Goal: Find specific page/section: Find specific page/section

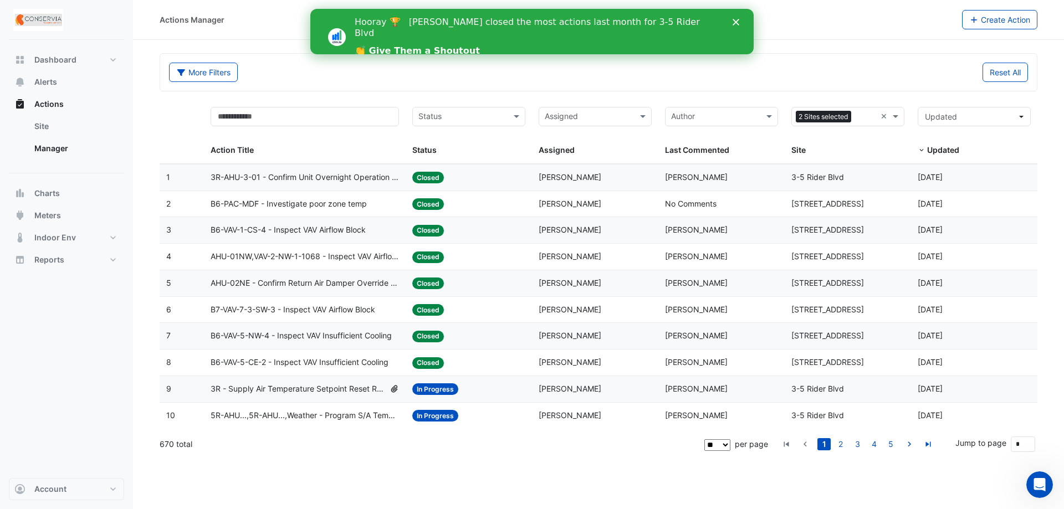
click at [737, 23] on polygon "Close" at bounding box center [736, 22] width 7 height 7
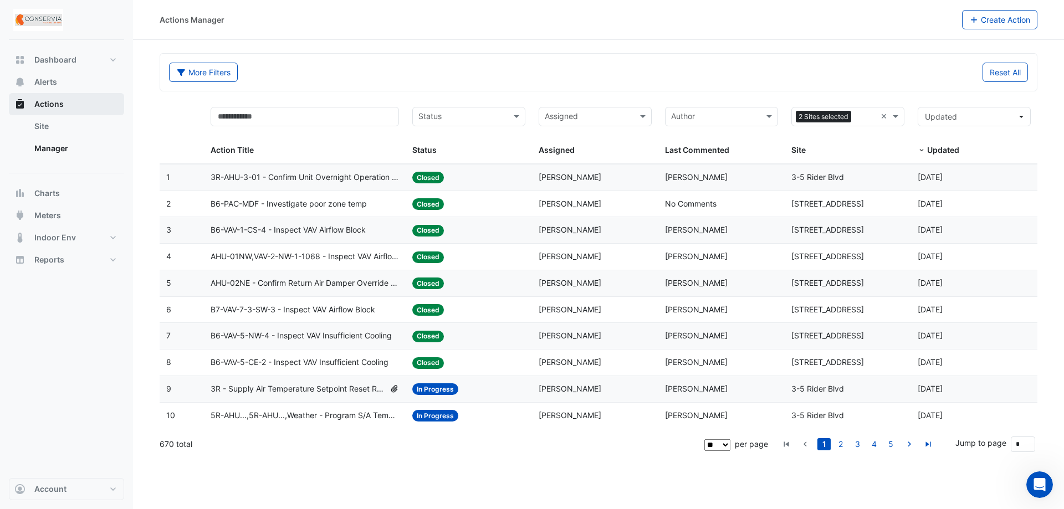
click at [59, 109] on span "Actions" at bounding box center [48, 104] width 29 height 11
click at [79, 131] on link "Site" at bounding box center [74, 126] width 99 height 22
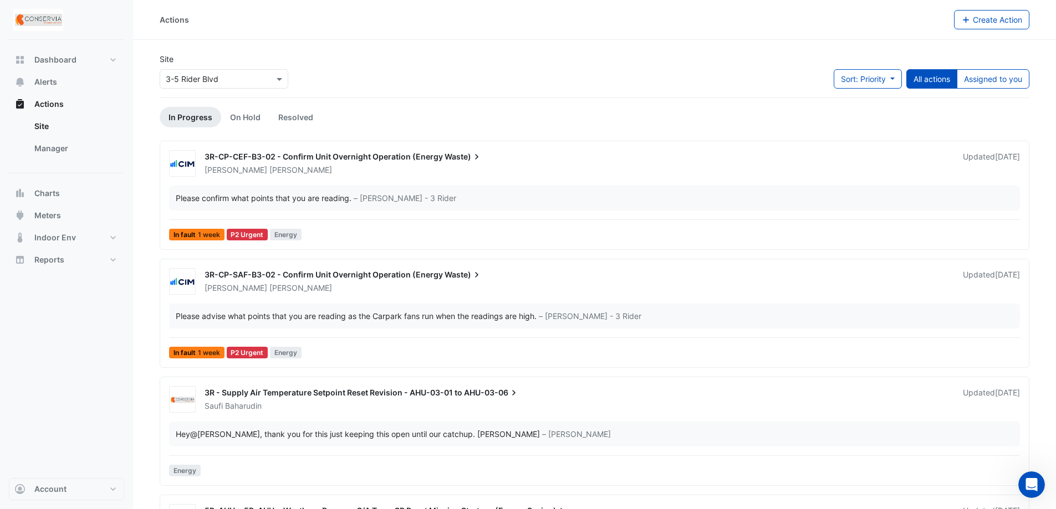
click at [643, 76] on div "Site Select a Site × 3-5 Rider Blvd Sort: Priority Priority Updated All actions…" at bounding box center [594, 75] width 883 height 44
drag, startPoint x: 1028, startPoint y: 70, endPoint x: 1021, endPoint y: 76, distance: 9.9
click at [1024, 74] on button "Assigned to you" at bounding box center [992, 78] width 73 height 19
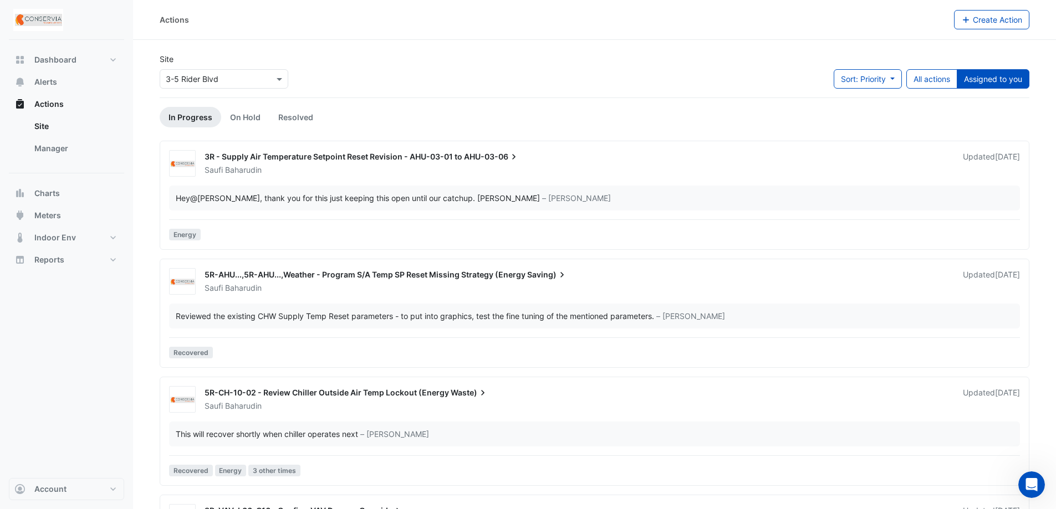
drag, startPoint x: 935, startPoint y: 88, endPoint x: 709, endPoint y: 60, distance: 227.7
click at [709, 60] on div "Site Select a Site × 3-5 Rider Blvd Sort: Priority Priority Updated All actions…" at bounding box center [594, 75] width 883 height 44
click at [708, 60] on div "Site Select a Site × 3-5 Rider Blvd Sort: Priority Priority Updated All actions…" at bounding box center [594, 75] width 883 height 44
click at [926, 76] on button "All actions" at bounding box center [931, 78] width 51 height 19
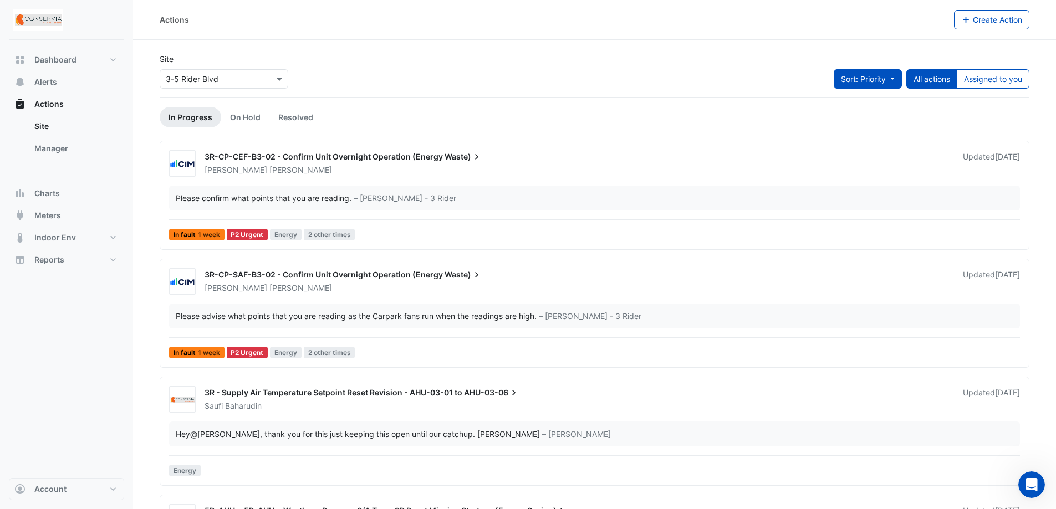
click at [880, 84] on button "Sort: Priority" at bounding box center [867, 78] width 68 height 19
click at [723, 78] on div "Site Select a Site × 3-5 Rider Blvd Sort: Priority All actions Assigned to you" at bounding box center [594, 75] width 883 height 44
